Goal: Information Seeking & Learning: Learn about a topic

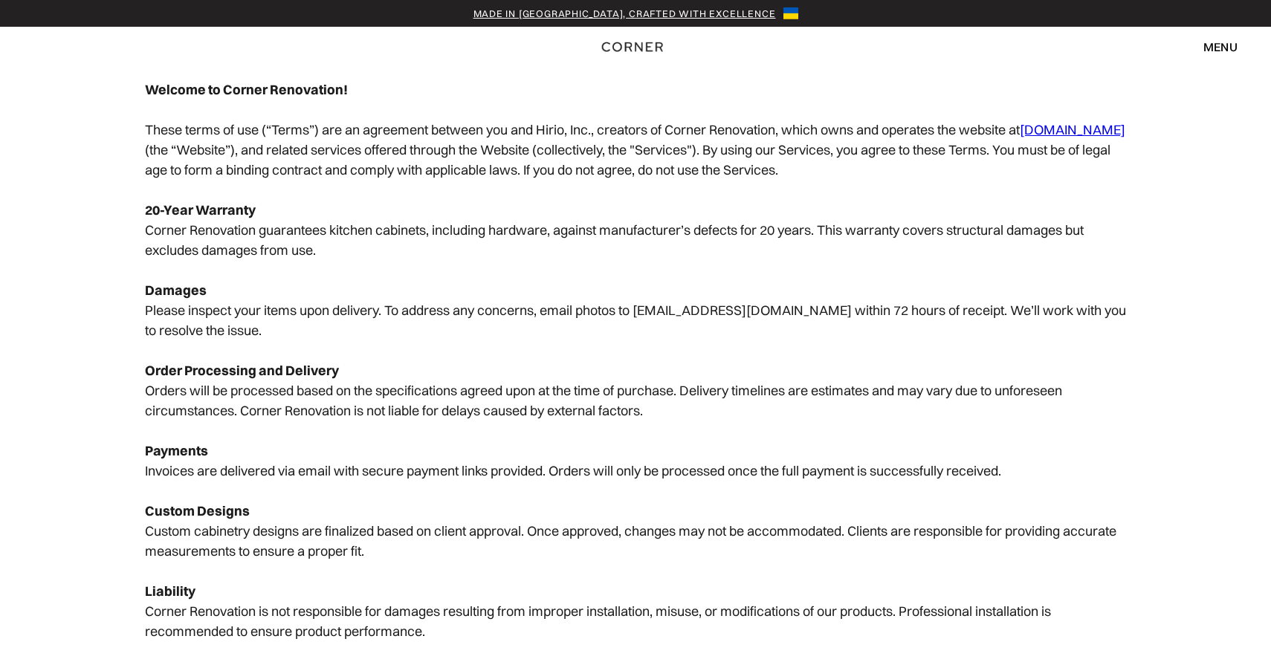
scroll to position [195, 0]
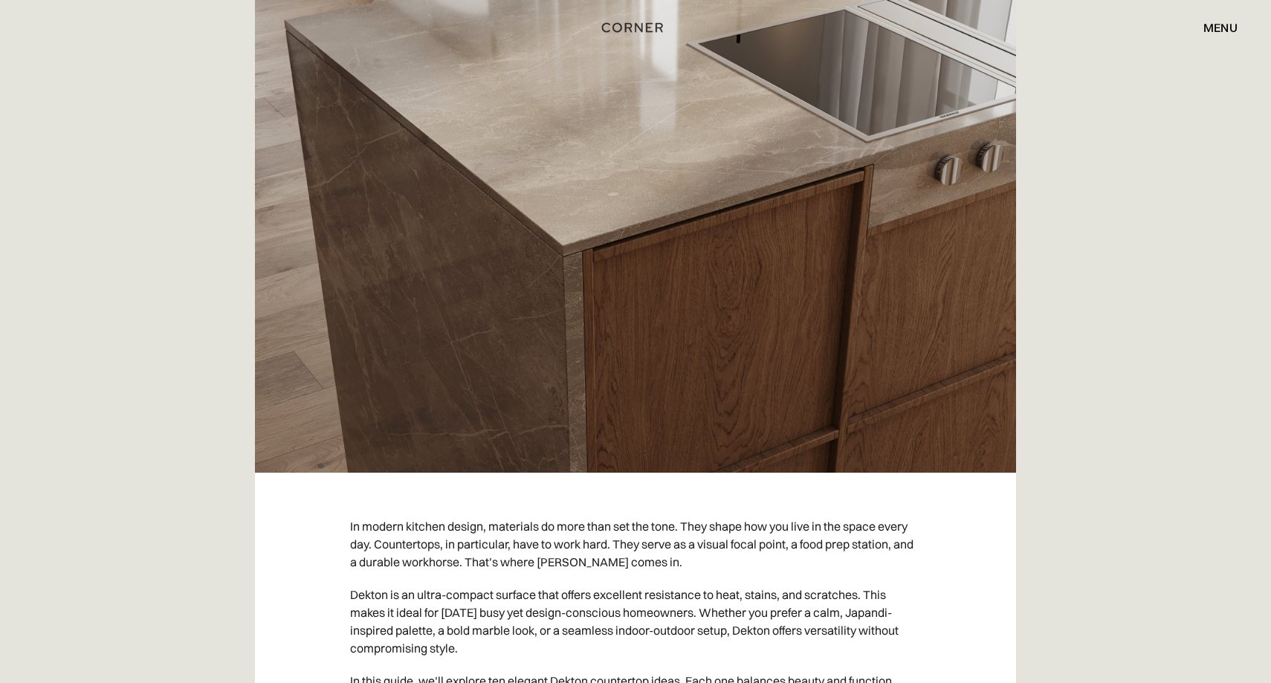
scroll to position [152, 0]
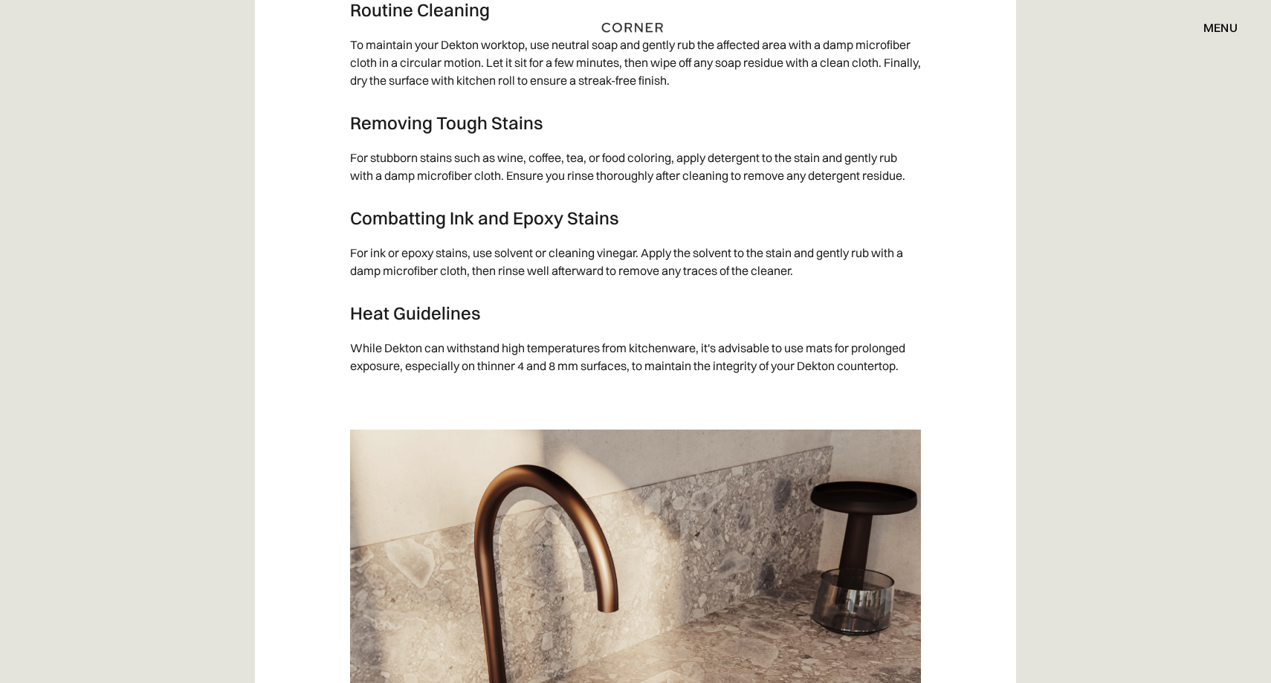
scroll to position [2332, 0]
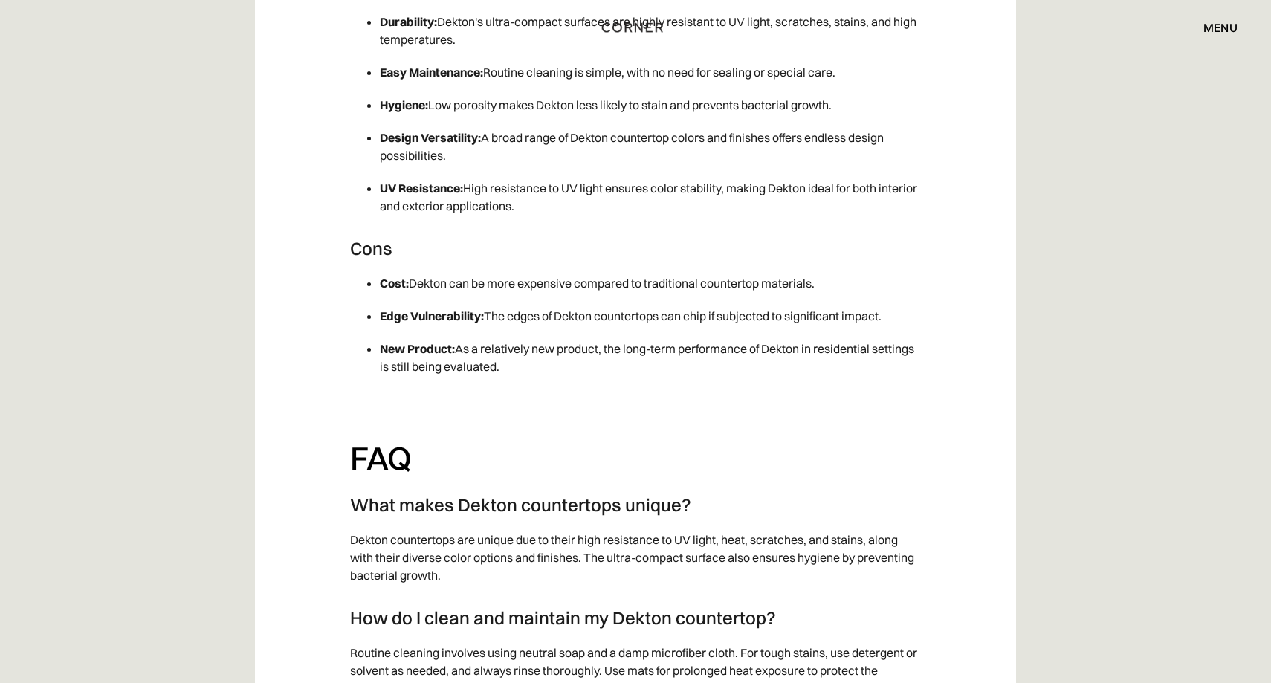
scroll to position [2370, 0]
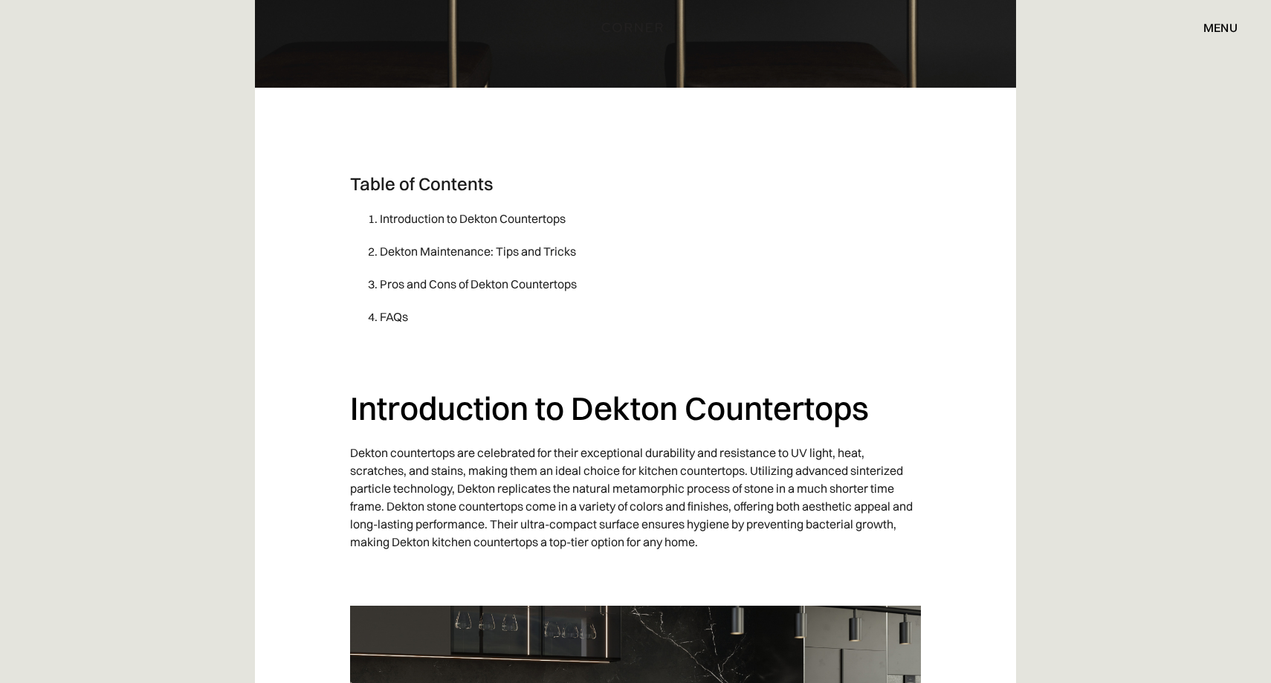
scroll to position [782, 0]
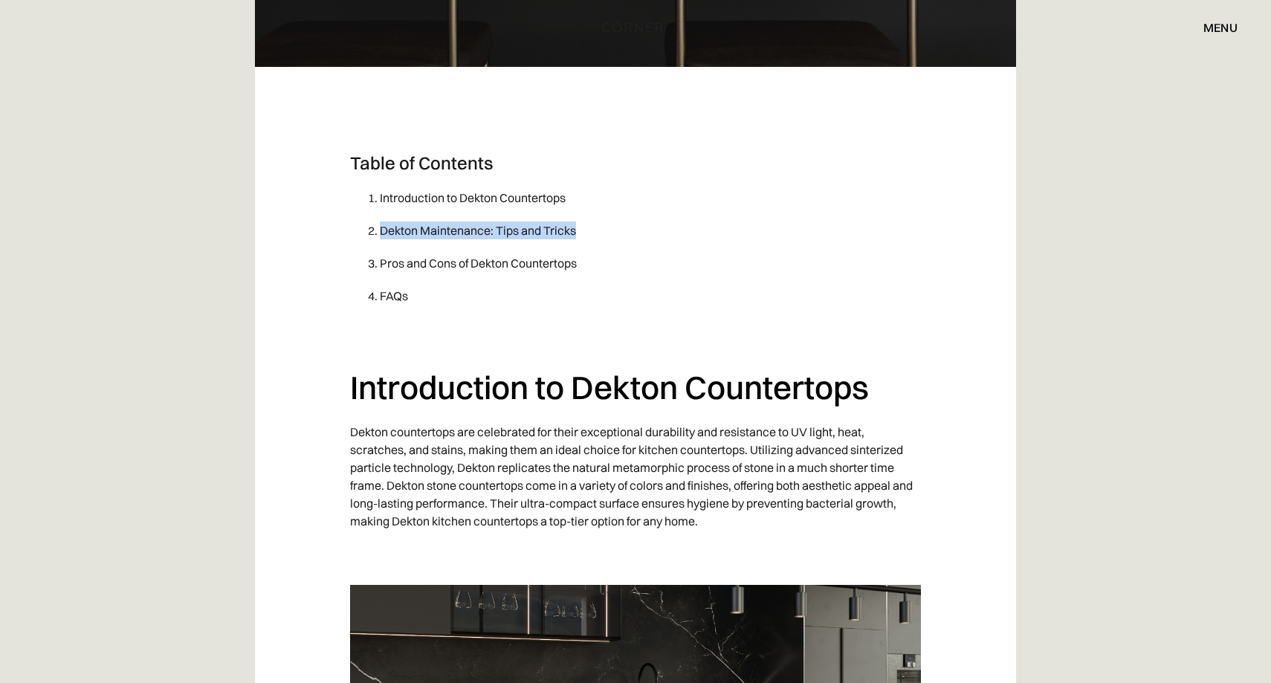
drag, startPoint x: 583, startPoint y: 231, endPoint x: 375, endPoint y: 233, distance: 207.3
click at [380, 233] on li "Dekton Maintenance: Tips and Tricks" at bounding box center [650, 230] width 541 height 33
copy li "Dekton Maintenance: Tips and Tricks"
